Goal: Task Accomplishment & Management: Use online tool/utility

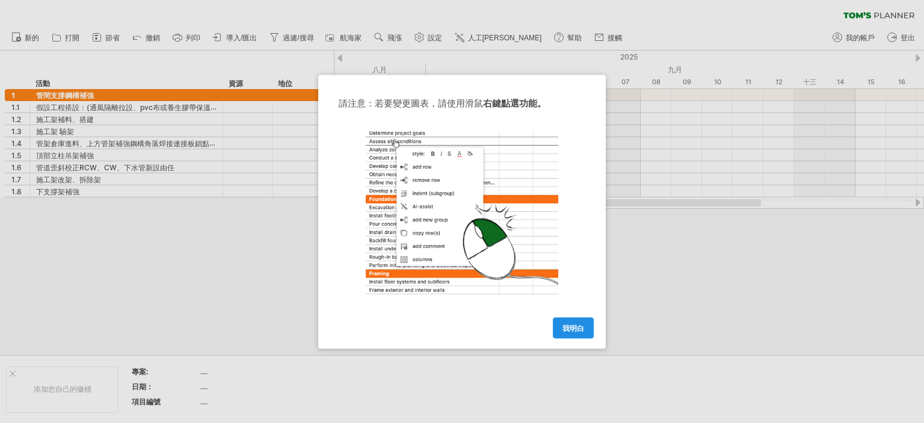
click at [578, 324] on font "我明白" at bounding box center [573, 327] width 22 height 9
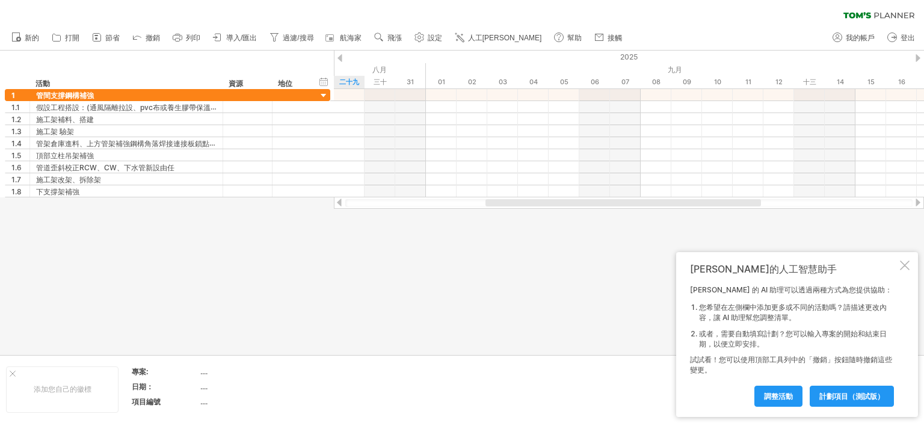
click at [905, 265] on div at bounding box center [905, 265] width 10 height 10
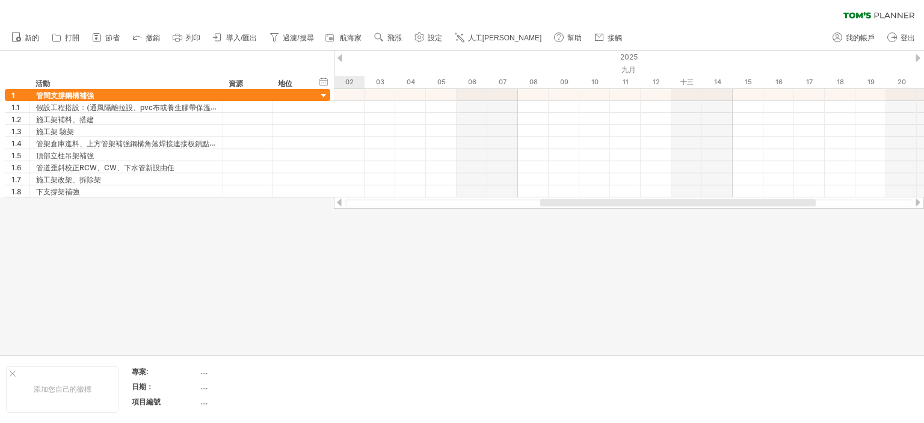
drag, startPoint x: 655, startPoint y: 203, endPoint x: 378, endPoint y: 280, distance: 287.7
click at [631, 218] on div "嘗試造訪 plan.tomsplanner.com 再次連接... 0% 清除過濾器 新的" at bounding box center [462, 211] width 924 height 423
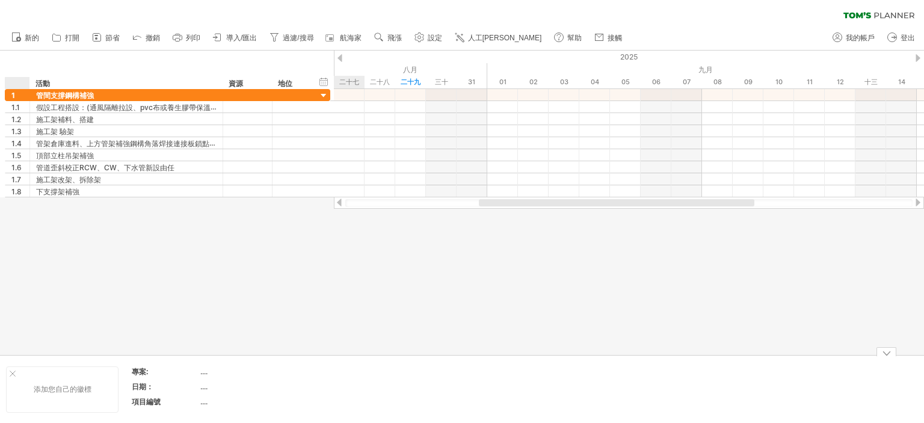
click at [10, 373] on div at bounding box center [13, 373] width 6 height 6
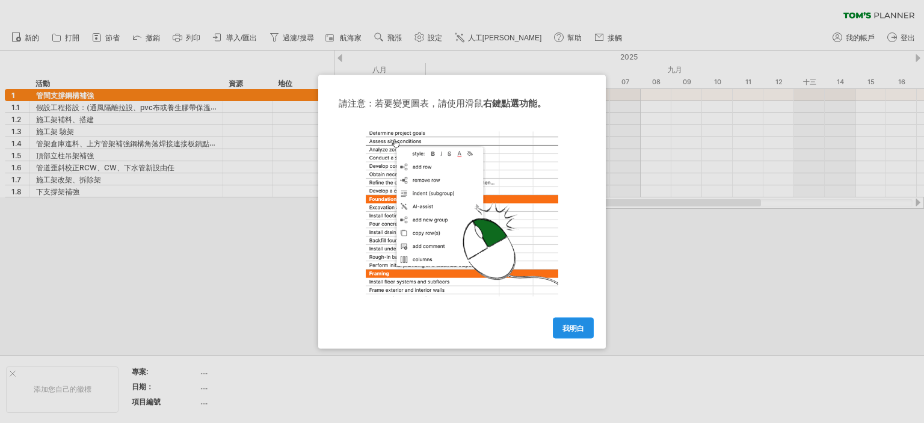
click at [585, 327] on link "我明白" at bounding box center [573, 327] width 41 height 21
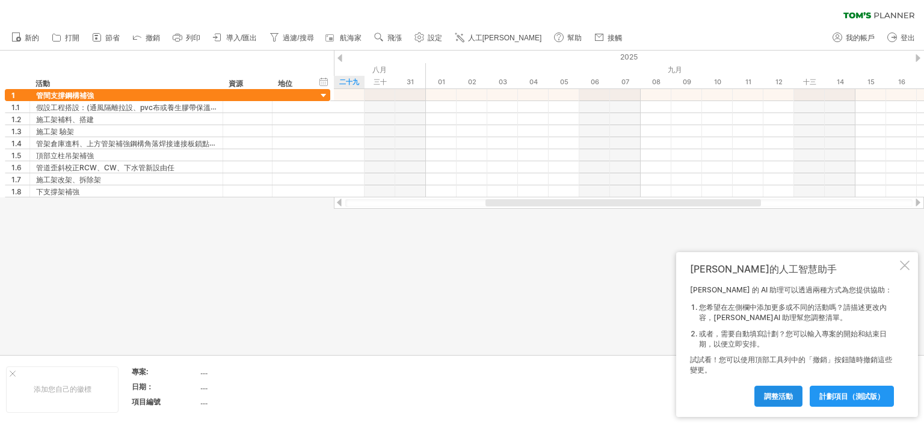
click at [782, 394] on font "調整活動" at bounding box center [778, 396] width 29 height 9
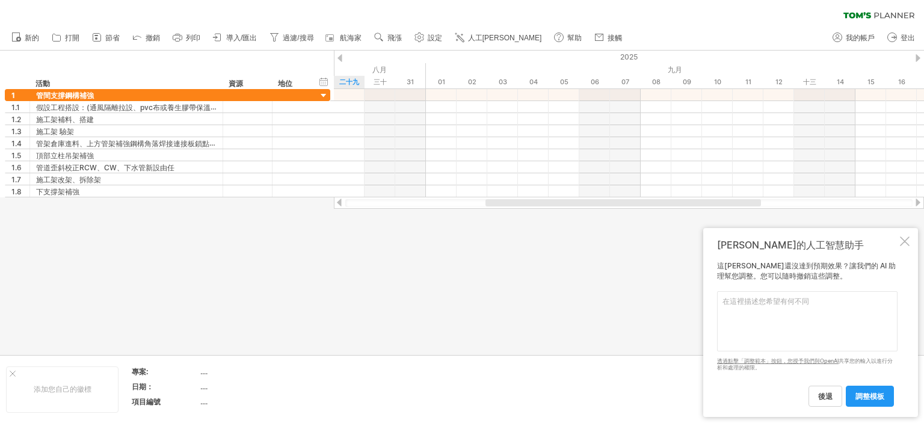
click at [796, 317] on textarea at bounding box center [807, 321] width 180 height 60
type textarea "Z"
type textarea "分樓層"
click at [878, 394] on font "調整模板" at bounding box center [869, 396] width 29 height 9
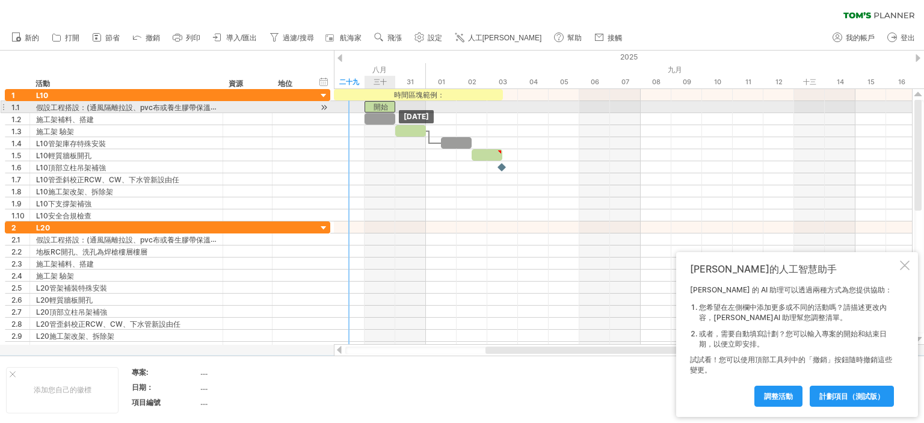
drag, startPoint x: 358, startPoint y: 108, endPoint x: 389, endPoint y: 108, distance: 30.7
click at [389, 108] on div "開始" at bounding box center [379, 106] width 31 height 11
drag, startPoint x: 385, startPoint y: 105, endPoint x: 360, endPoint y: 105, distance: 25.3
click at [360, 105] on div "開始" at bounding box center [349, 106] width 31 height 11
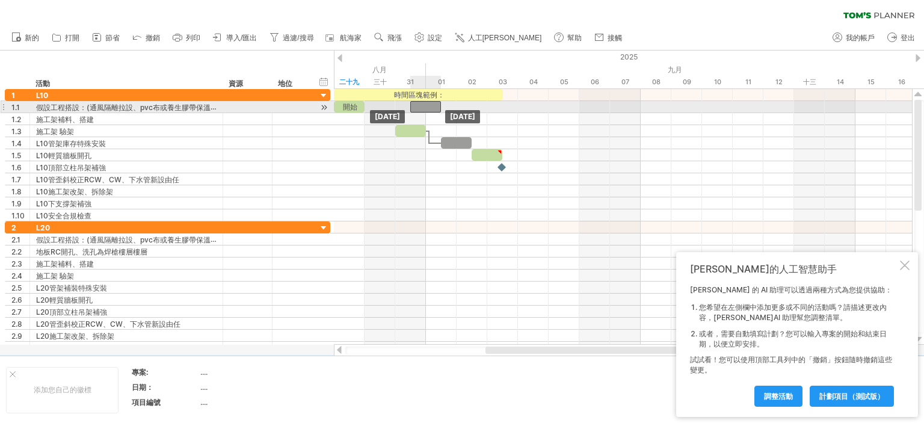
drag, startPoint x: 379, startPoint y: 119, endPoint x: 430, endPoint y: 110, distance: 51.9
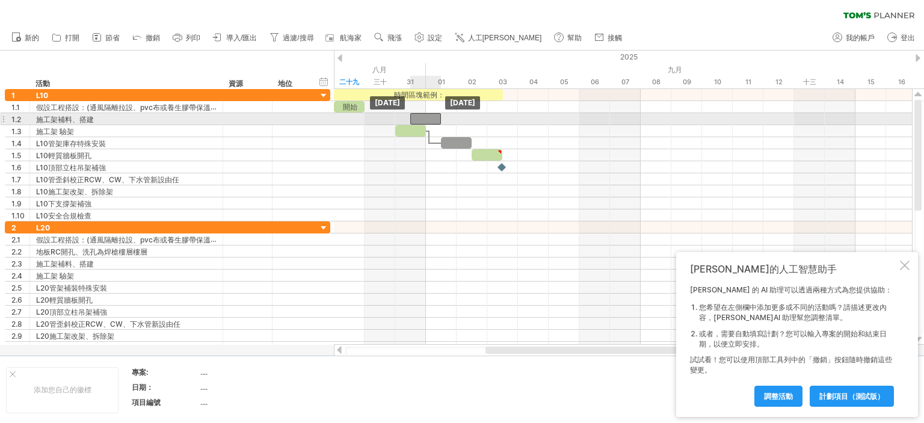
drag, startPoint x: 421, startPoint y: 105, endPoint x: 425, endPoint y: 114, distance: 10.0
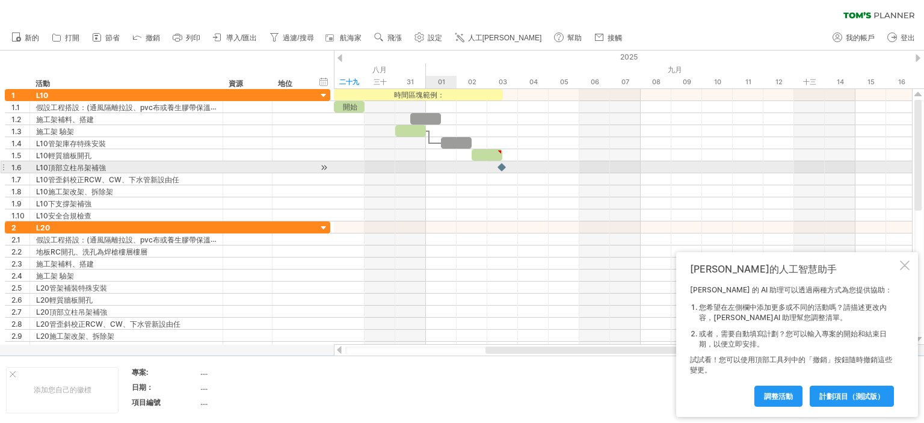
click at [441, 167] on div at bounding box center [623, 167] width 578 height 12
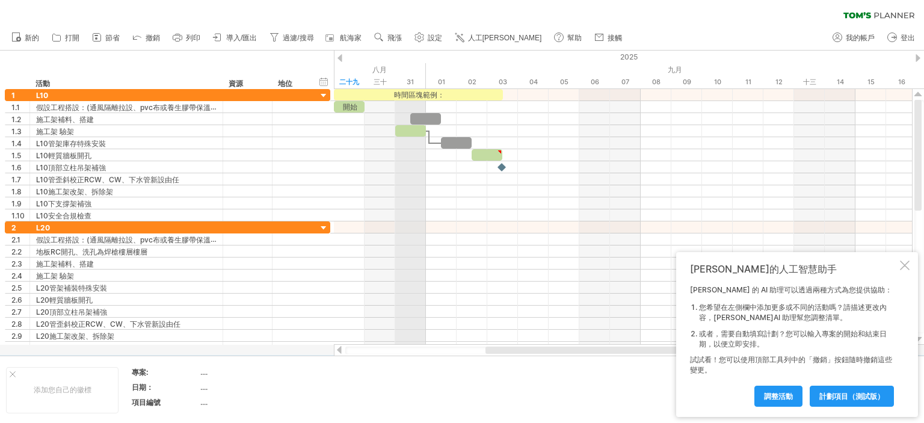
click at [413, 82] on font "31" at bounding box center [410, 82] width 7 height 8
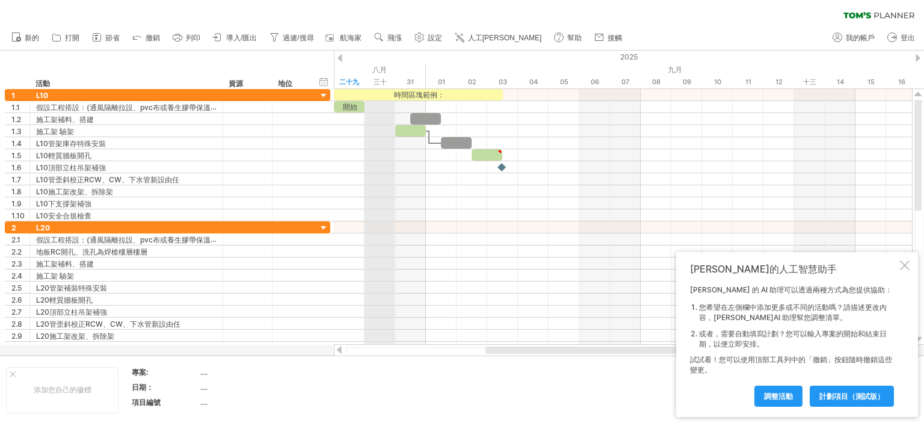
click at [373, 81] on font "三十" at bounding box center [379, 82] width 13 height 8
click at [386, 67] on font "八月" at bounding box center [379, 69] width 14 height 9
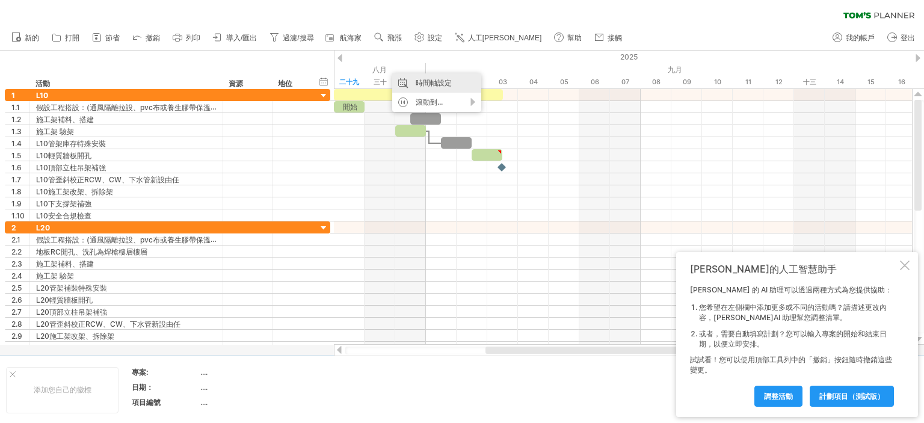
click at [419, 81] on font "時間軸設定" at bounding box center [434, 82] width 36 height 9
select select "*"
select select "**"
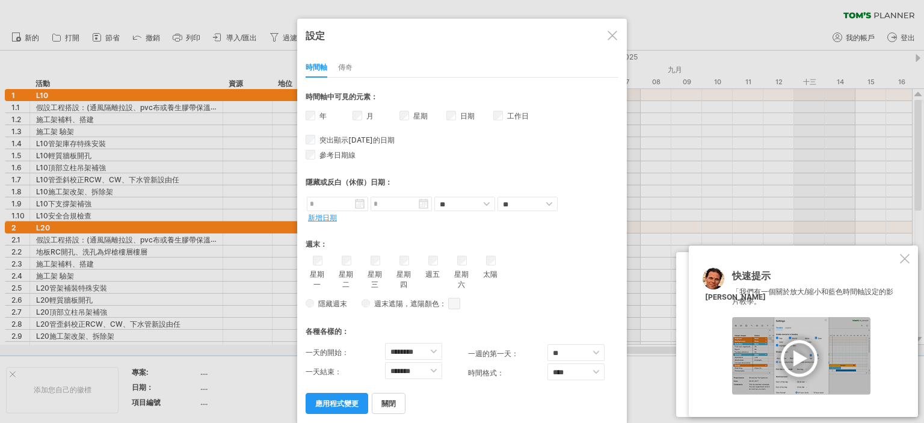
click at [438, 256] on div "週五" at bounding box center [432, 268] width 15 height 24
click at [347, 399] on font "應用程式變更" at bounding box center [336, 403] width 43 height 9
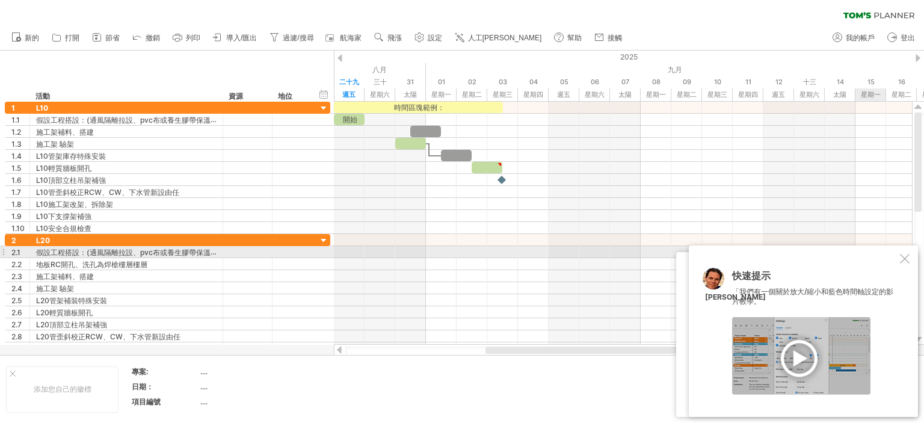
click at [905, 258] on div at bounding box center [905, 259] width 10 height 10
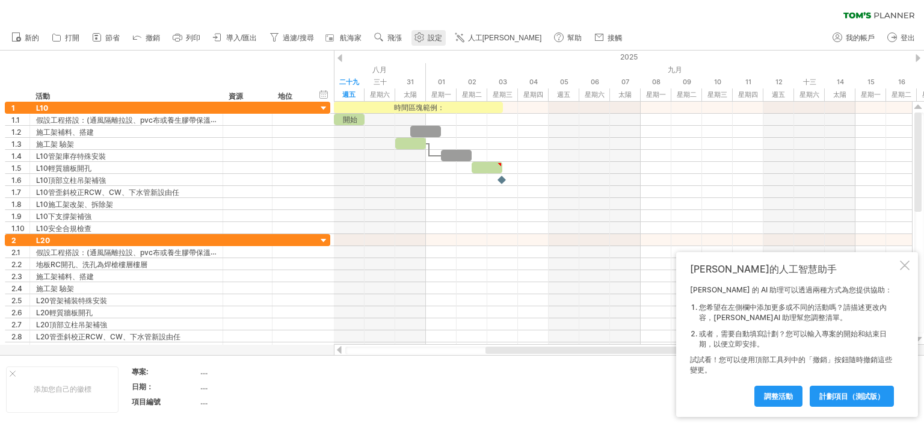
click at [426, 39] on link "設定" at bounding box center [428, 38] width 34 height 16
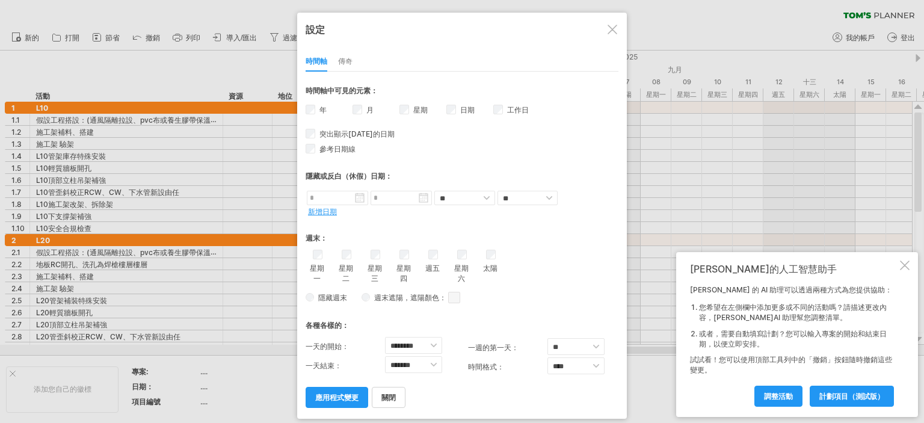
click at [613, 28] on div at bounding box center [612, 30] width 10 height 10
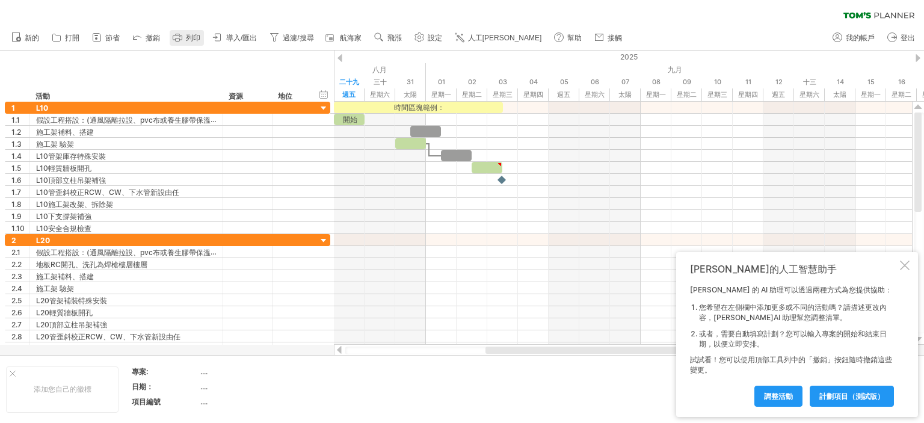
click at [183, 34] on icon at bounding box center [177, 37] width 12 height 12
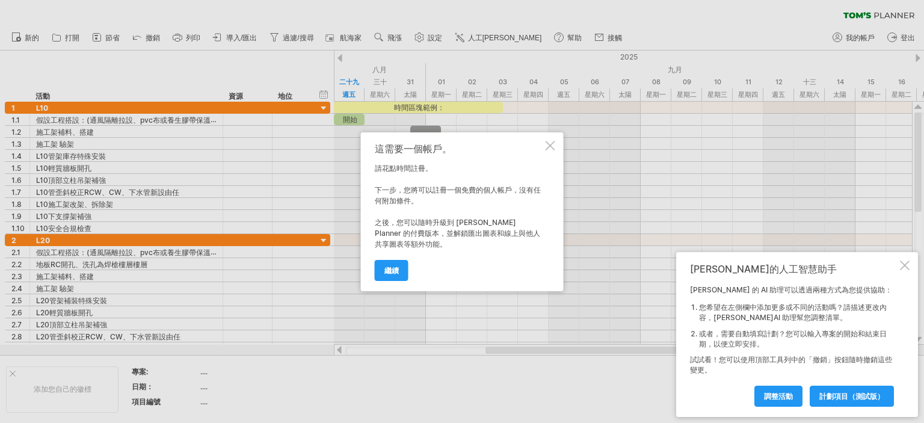
click at [551, 142] on div at bounding box center [550, 146] width 10 height 10
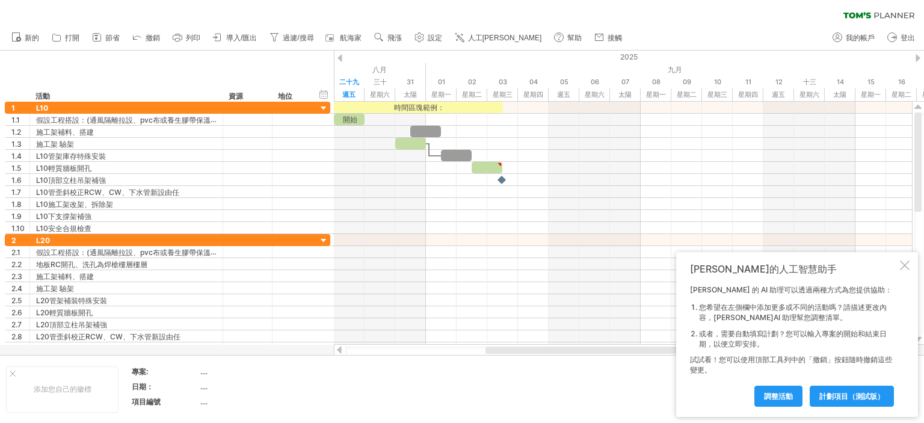
click at [238, 36] on font "導入/匯出" at bounding box center [241, 38] width 31 height 8
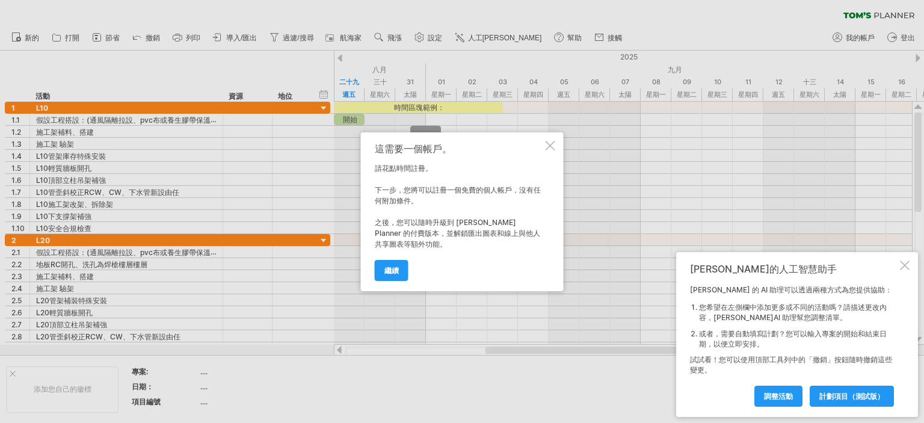
drag, startPoint x: 432, startPoint y: 192, endPoint x: 513, endPoint y: 197, distance: 80.8
click at [512, 197] on div "這需要一個帳戶。 請花點時間註冊。 下一步，您將可以註冊一個免費的個人帳戶，沒有任何附加條件。 之後，您可以隨時升級到 [PERSON_NAME] Plann…" at bounding box center [459, 211] width 168 height 137
click at [550, 144] on div at bounding box center [550, 146] width 10 height 10
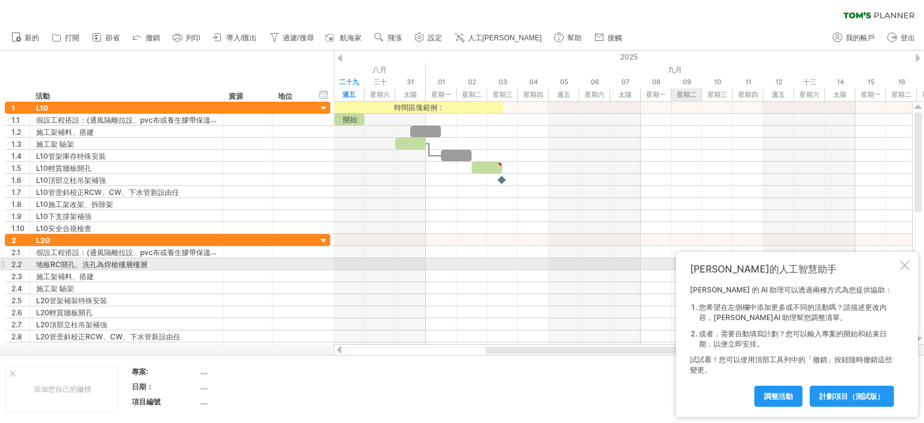
click at [903, 263] on div at bounding box center [905, 265] width 10 height 10
